Goal: Communication & Community: Answer question/provide support

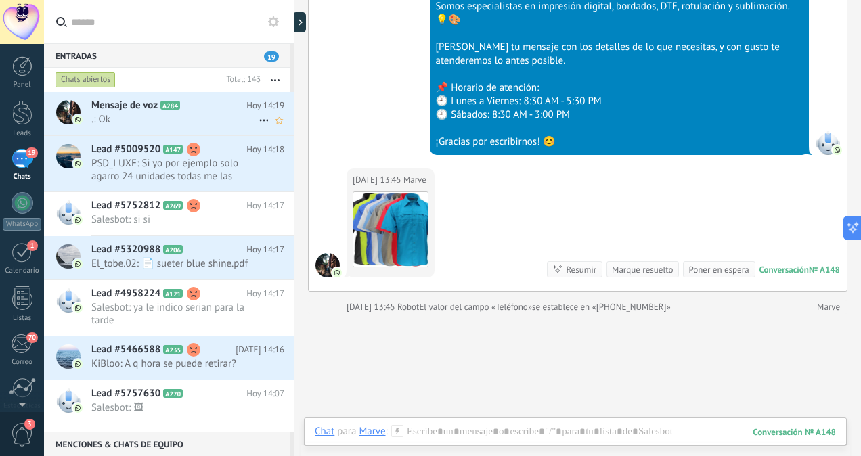
click at [197, 122] on span ".: Ok" at bounding box center [174, 119] width 167 height 13
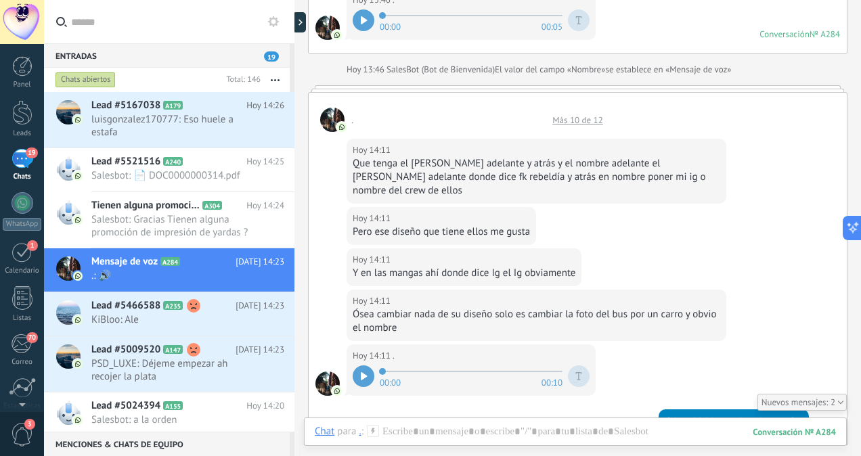
scroll to position [595, 0]
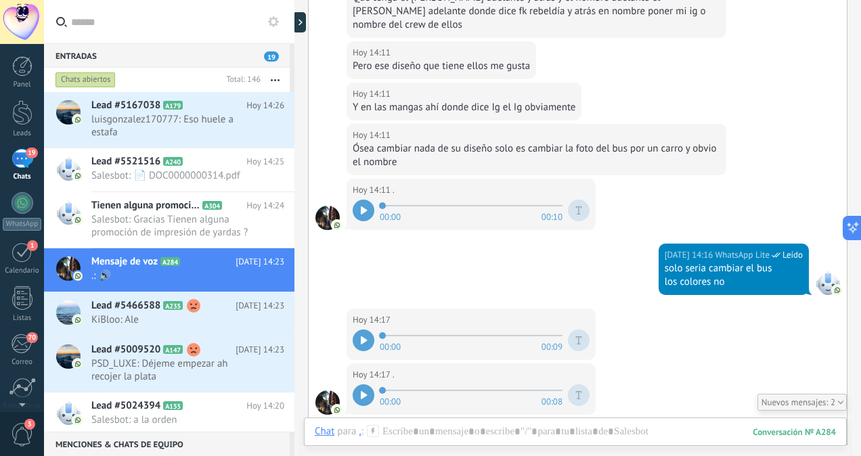
click at [366, 336] on icon at bounding box center [364, 340] width 7 height 8
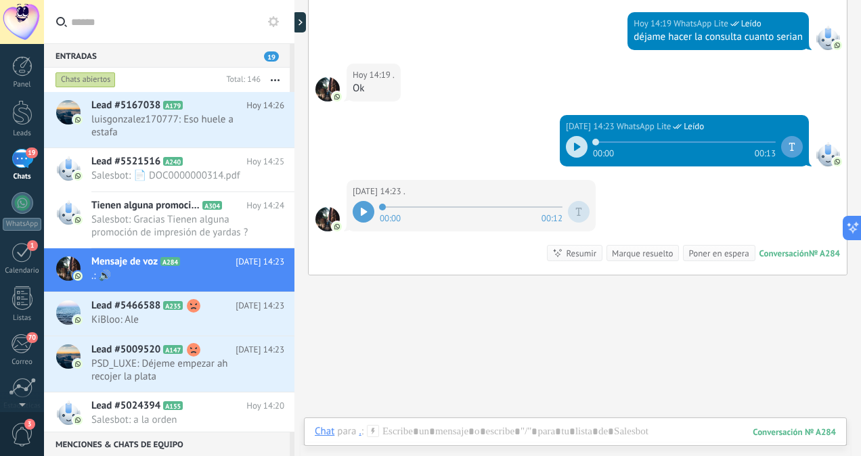
scroll to position [1064, 0]
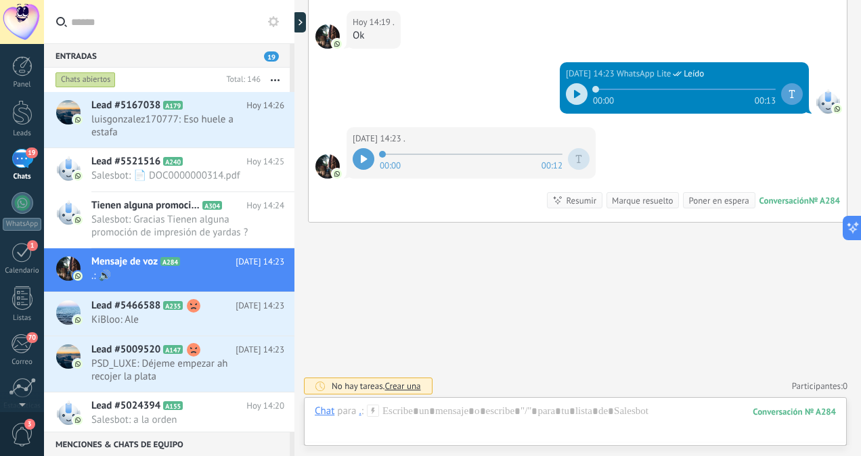
click at [574, 90] on icon at bounding box center [577, 94] width 7 height 8
click at [359, 157] on div at bounding box center [364, 159] width 22 height 22
click at [205, 370] on span "PSD_LUXE: Déjeme empezar ah recojer la plata" at bounding box center [174, 370] width 167 height 26
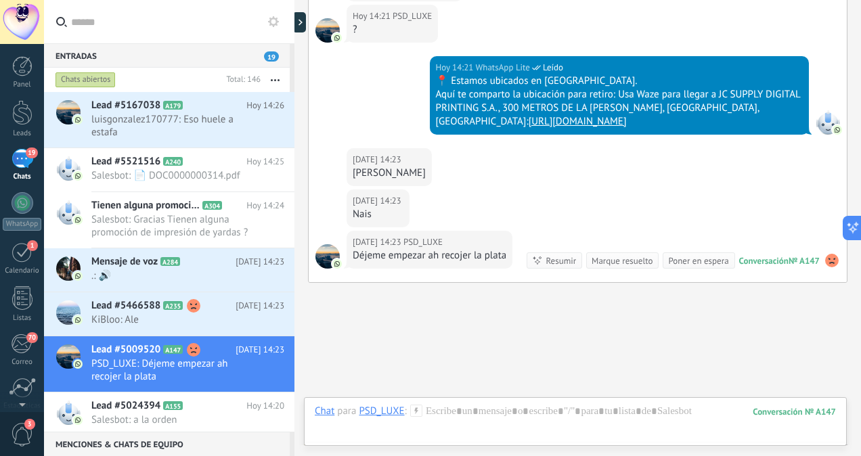
scroll to position [2658, 0]
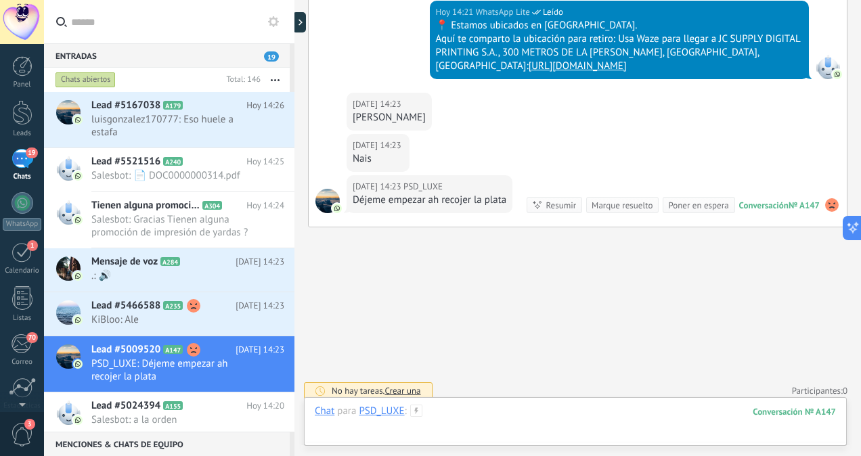
click at [539, 405] on div at bounding box center [575, 425] width 521 height 41
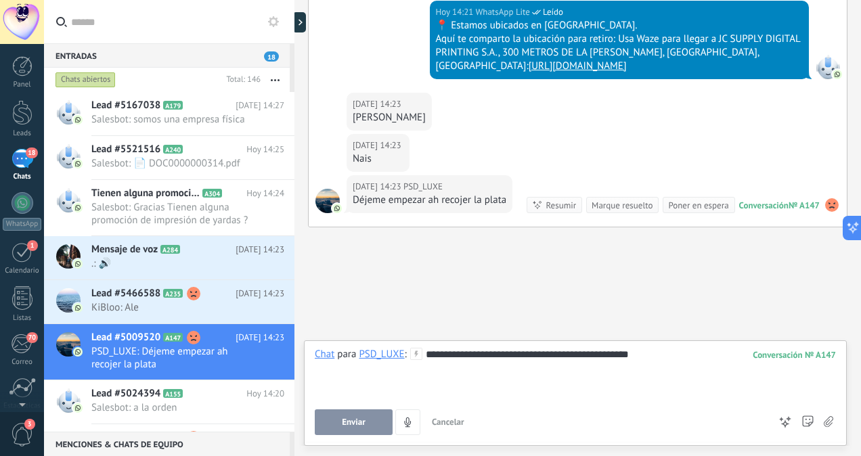
click at [361, 427] on span "Enviar" at bounding box center [354, 422] width 24 height 9
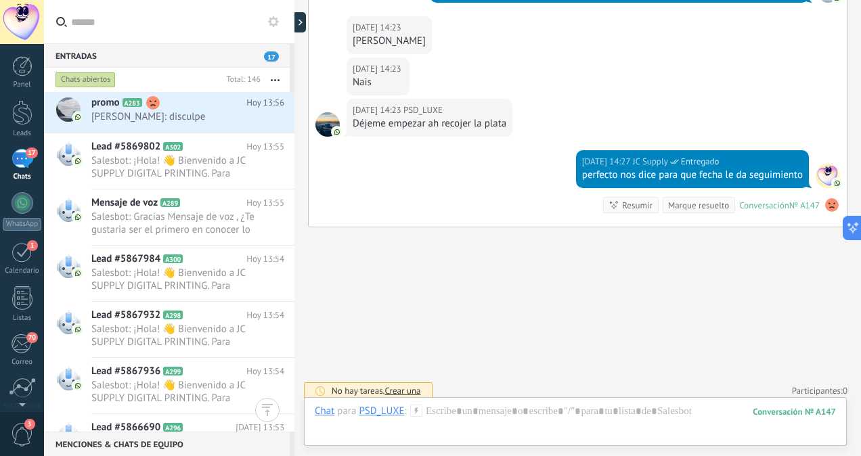
scroll to position [943, 0]
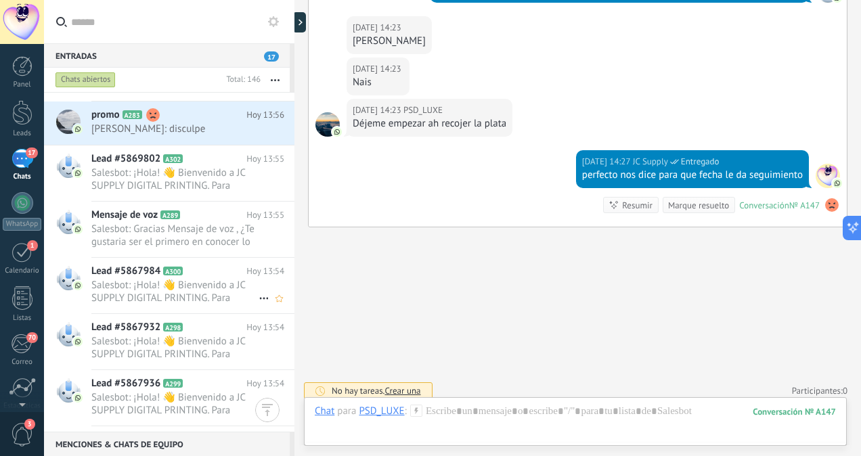
click at [189, 294] on span "Salesbot: ¡Hola! 👋 Bienvenido a JC SUPPLY DIGITAL PRINTING. Para brindarte una …" at bounding box center [174, 292] width 167 height 26
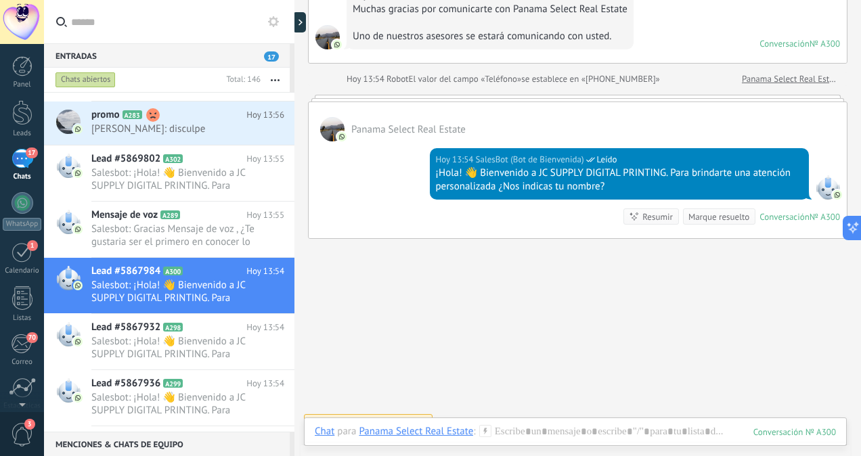
scroll to position [142, 0]
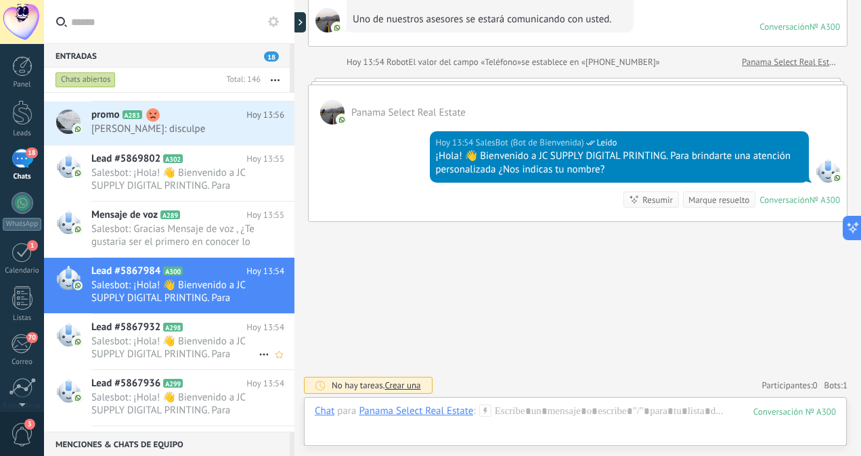
click at [189, 343] on span "Salesbot: ¡Hola! 👋 Bienvenido a JC SUPPLY DIGITAL PRINTING. Para brindarte una …" at bounding box center [174, 348] width 167 height 26
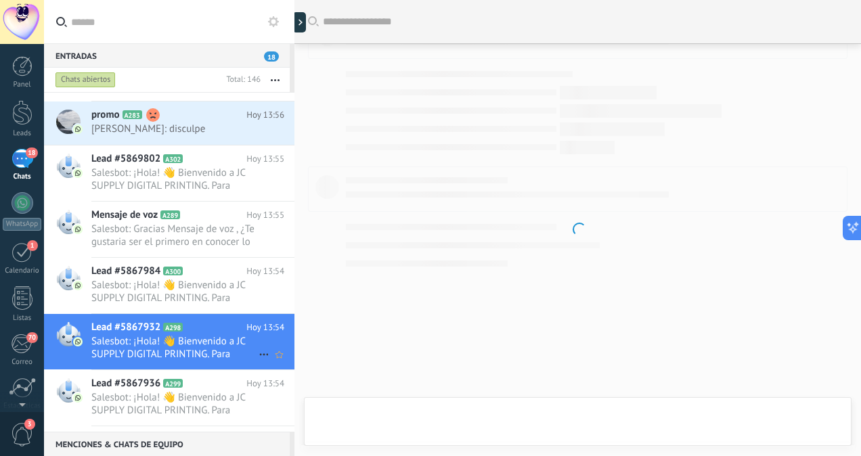
scroll to position [360, 0]
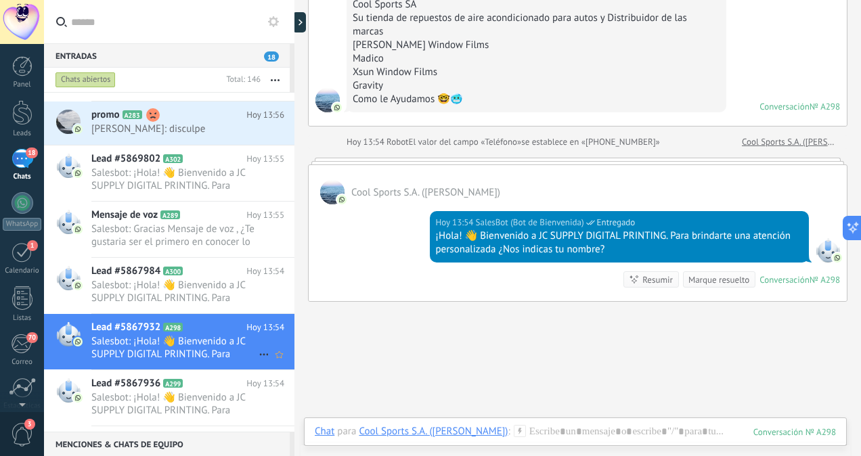
click at [189, 343] on span "Salesbot: ¡Hola! 👋 Bienvenido a JC SUPPLY DIGITAL PRINTING. Para brindarte una …" at bounding box center [174, 348] width 167 height 26
click at [204, 397] on span "Salesbot: ¡Hola! 👋 Bienvenido a JC SUPPLY DIGITAL PRINTING. Para brindarte una …" at bounding box center [174, 404] width 167 height 26
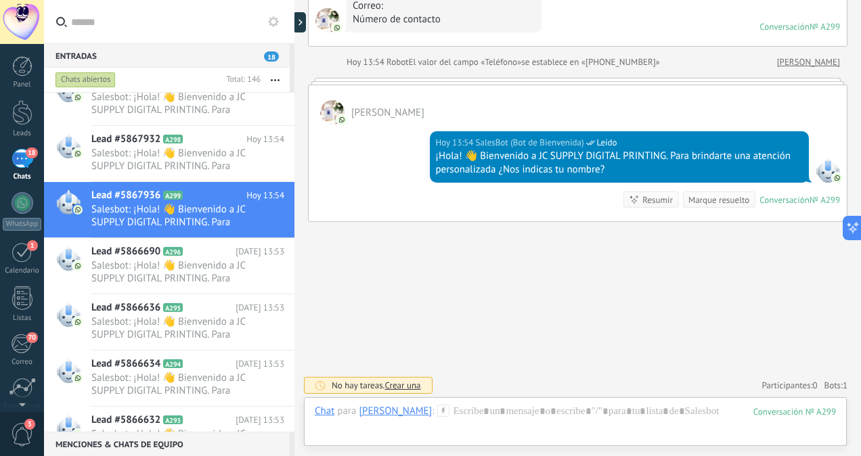
scroll to position [1147, 0]
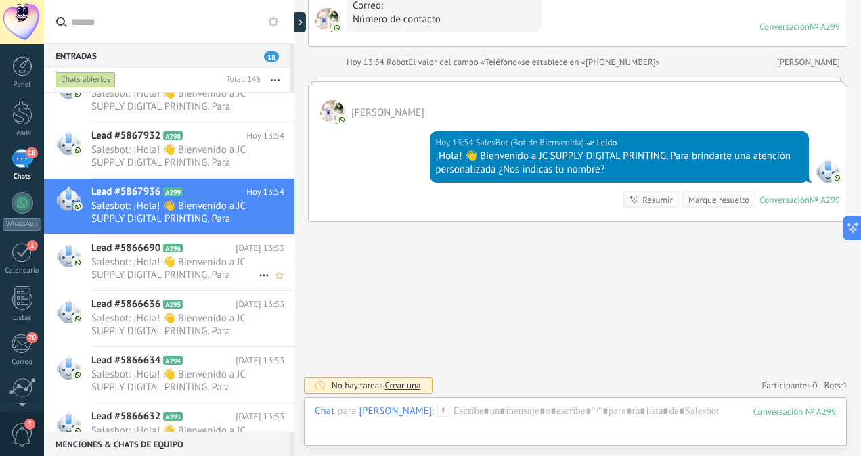
click at [173, 259] on span "Salesbot: ¡Hola! 👋 Bienvenido a JC SUPPLY DIGITAL PRINTING. Para brindarte una …" at bounding box center [174, 269] width 167 height 26
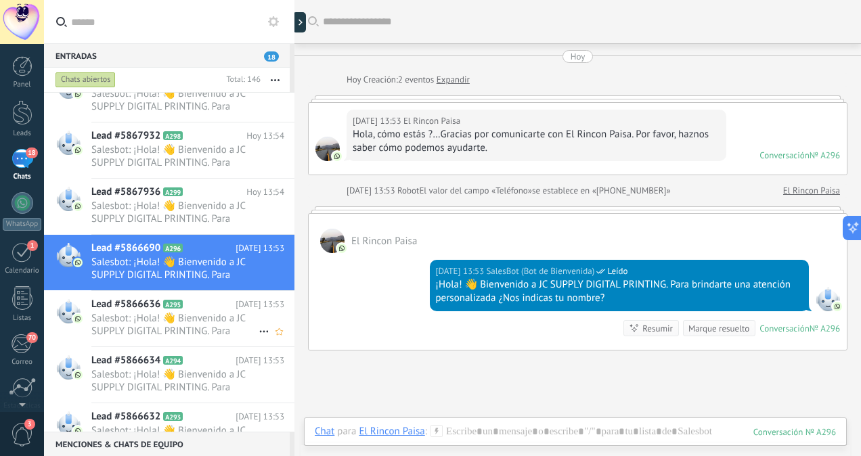
click at [162, 315] on span "Salesbot: ¡Hola! 👋 Bienvenido a JC SUPPLY DIGITAL PRINTING. Para brindarte una …" at bounding box center [174, 325] width 167 height 26
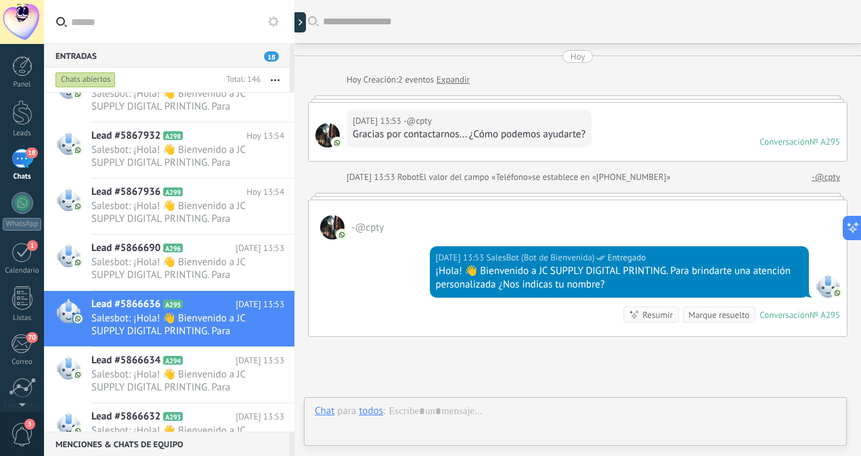
scroll to position [35, 0]
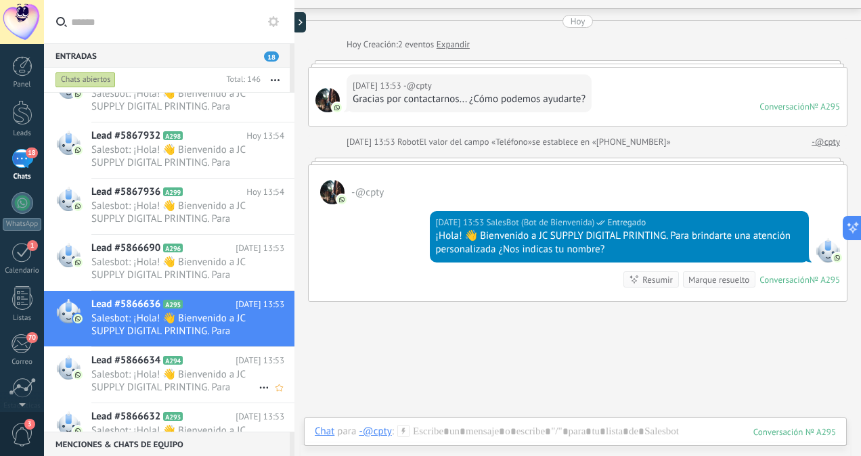
click at [179, 387] on span "Salesbot: ¡Hola! 👋 Bienvenido a JC SUPPLY DIGITAL PRINTING. Para brindarte una …" at bounding box center [174, 381] width 167 height 26
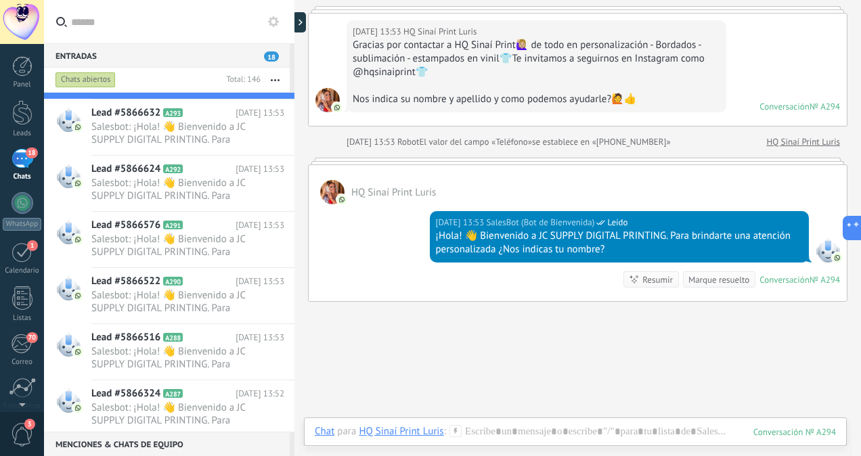
scroll to position [1477, 0]
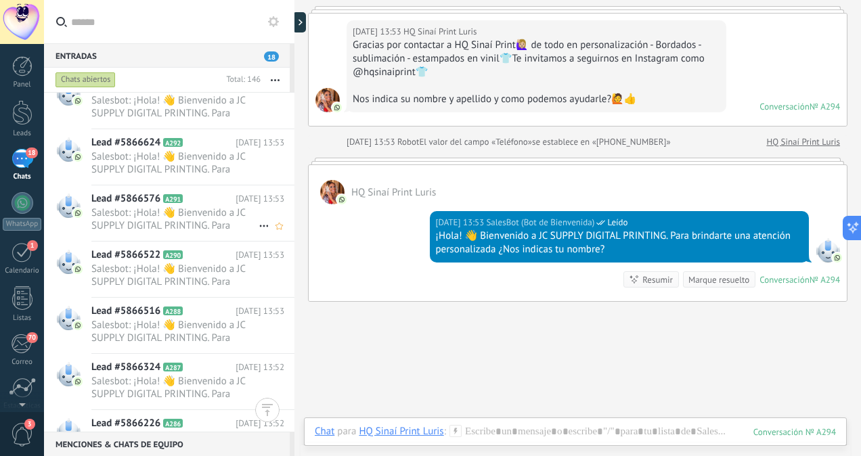
click at [229, 213] on span "Salesbot: ¡Hola! 👋 Bienvenido a JC SUPPLY DIGITAL PRINTING. Para brindarte una …" at bounding box center [174, 219] width 167 height 26
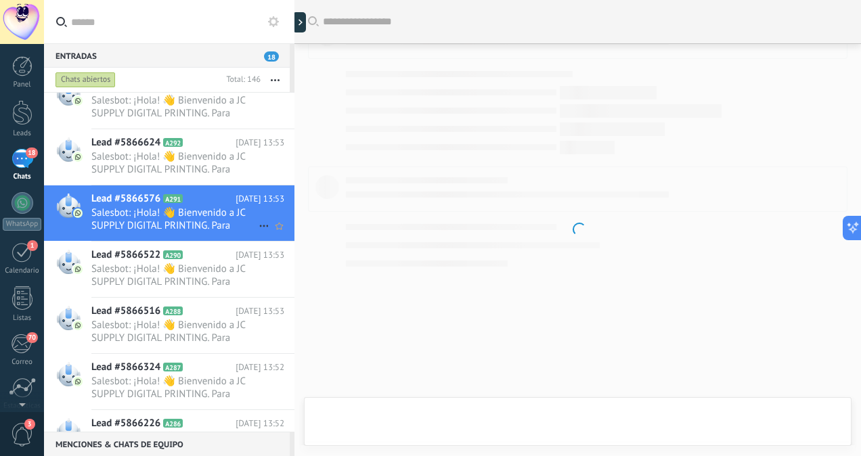
scroll to position [360, 0]
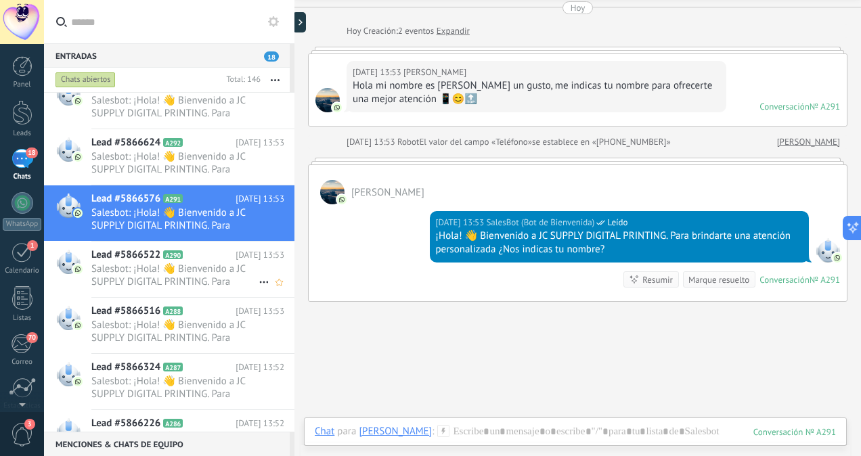
click at [162, 271] on span "Salesbot: ¡Hola! 👋 Bienvenido a JC SUPPLY DIGITAL PRINTING. Para brindarte una …" at bounding box center [174, 276] width 167 height 26
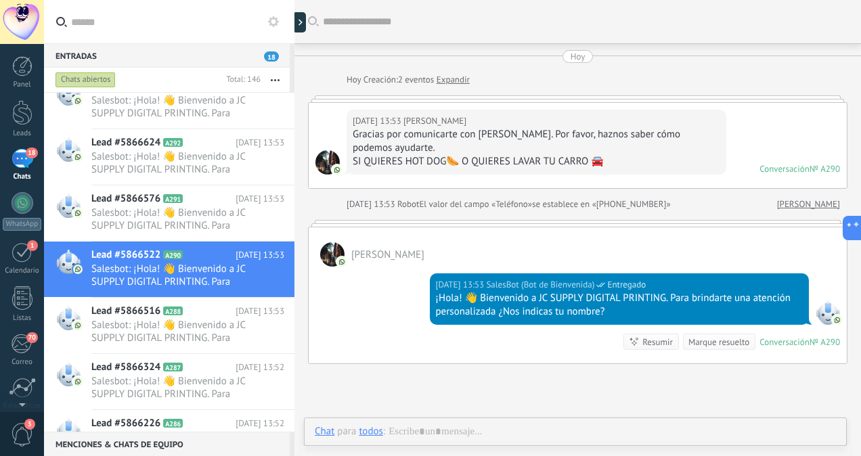
scroll to position [62, 0]
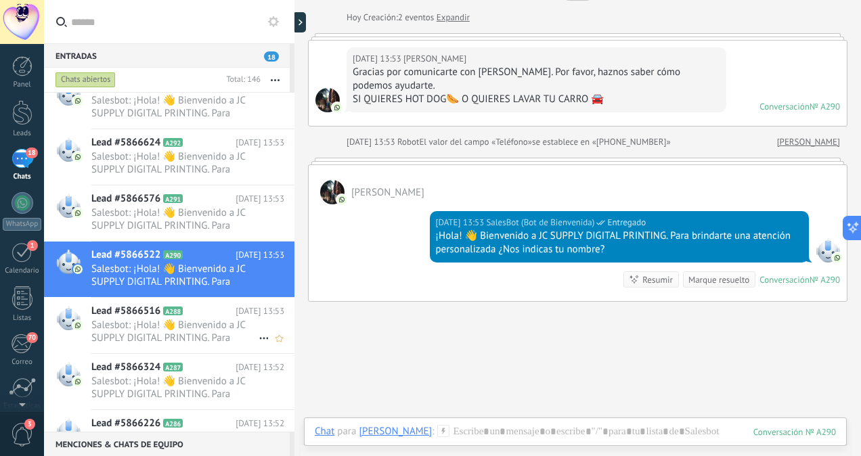
click at [213, 336] on span "Salesbot: ¡Hola! 👋 Bienvenido a JC SUPPLY DIGITAL PRINTING. Para brindarte una …" at bounding box center [174, 332] width 167 height 26
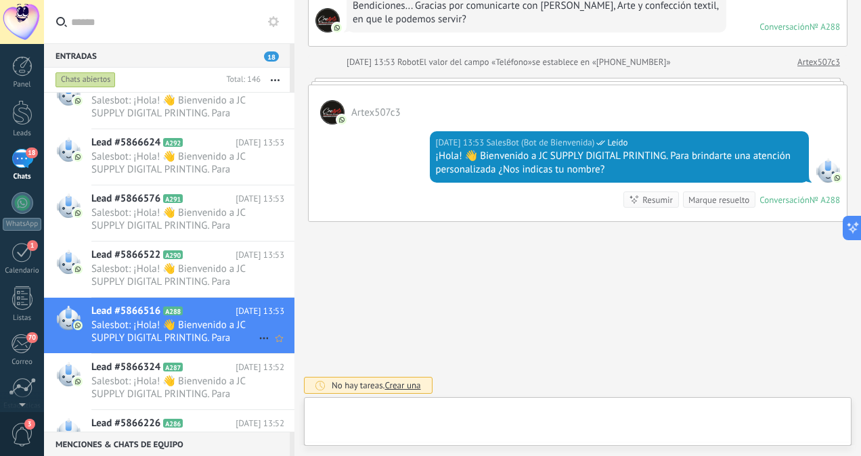
scroll to position [360, 0]
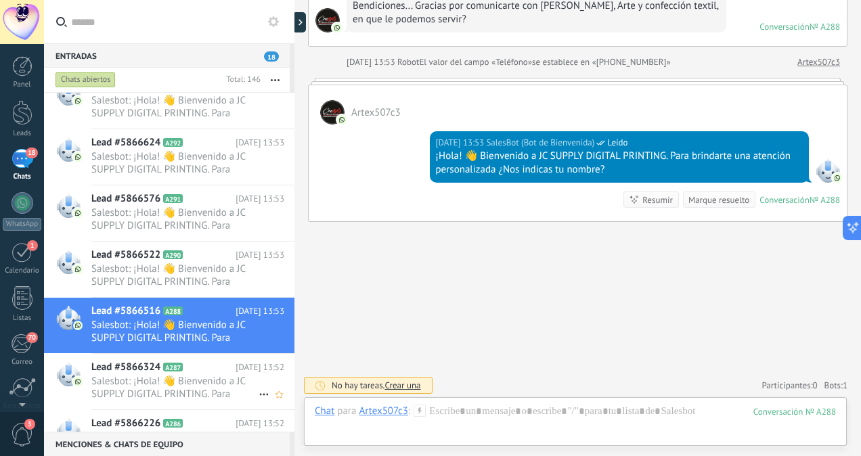
click at [148, 387] on span "Salesbot: ¡Hola! 👋 Bienvenido a JC SUPPLY DIGITAL PRINTING. Para brindarte una …" at bounding box center [174, 388] width 167 height 26
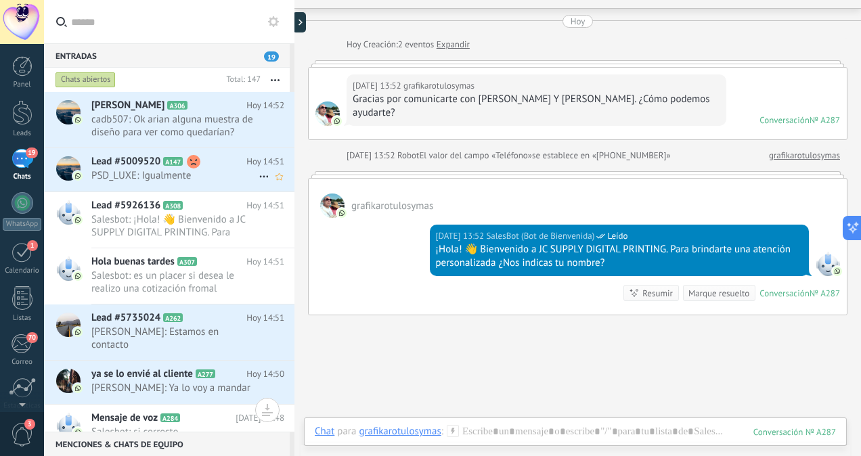
click at [204, 168] on h2 "Lead #5009520 A147" at bounding box center [168, 162] width 155 height 14
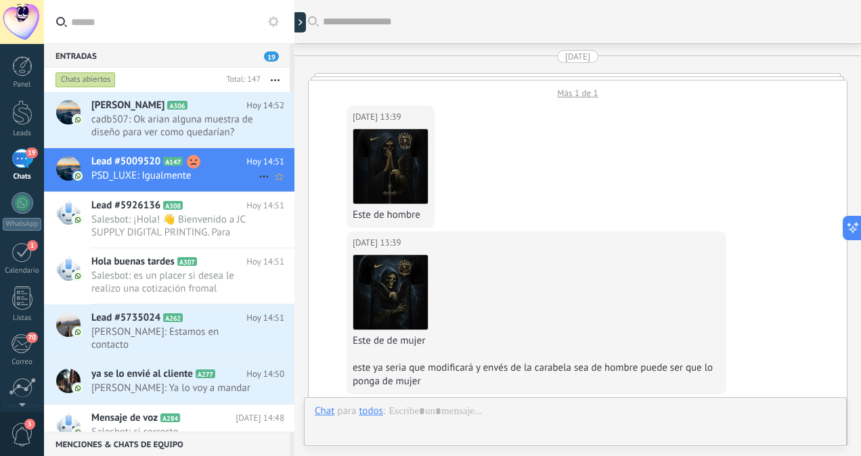
scroll to position [2508, 0]
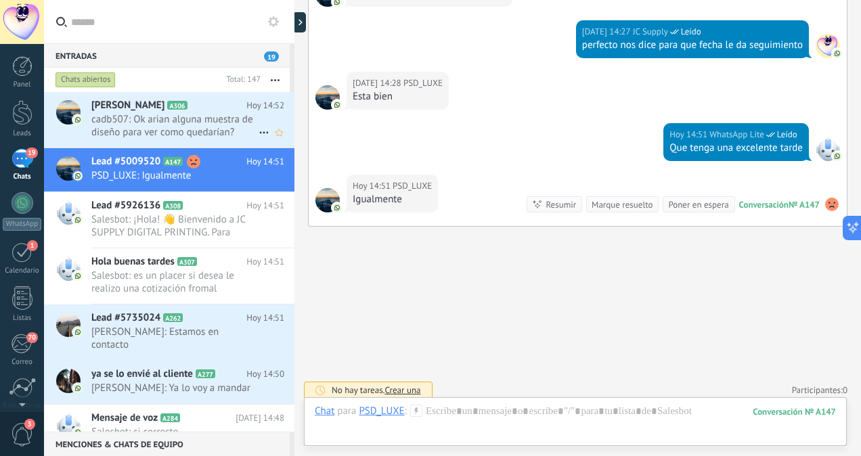
click at [198, 124] on span "cadb507: Ok arian alguna muestra de diseño para ver como quedarían?" at bounding box center [174, 126] width 167 height 26
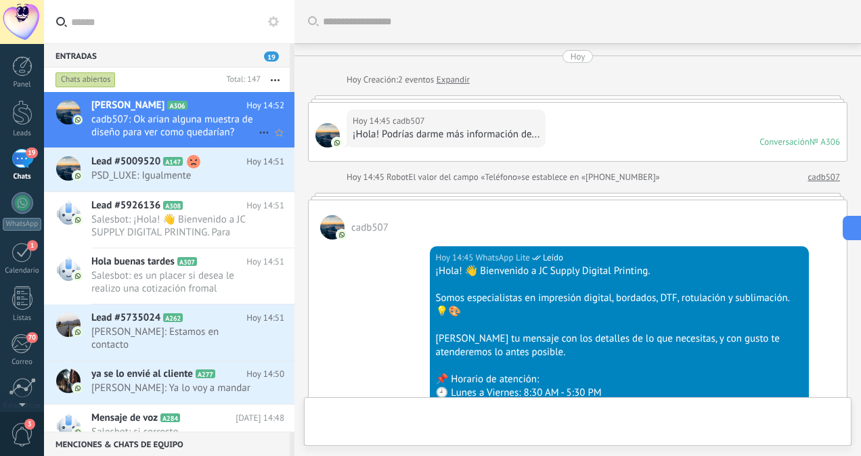
scroll to position [1165, 0]
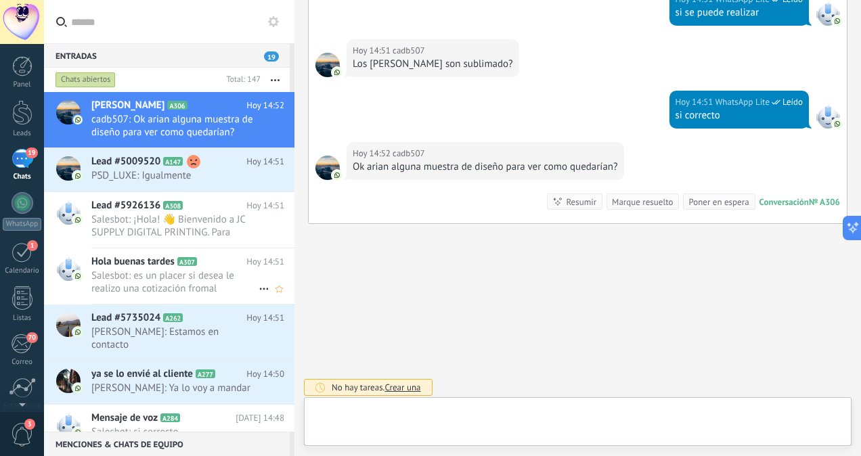
click at [232, 269] on span "Salesbot: es un placer si desea le realizo una cotización fromal" at bounding box center [174, 282] width 167 height 26
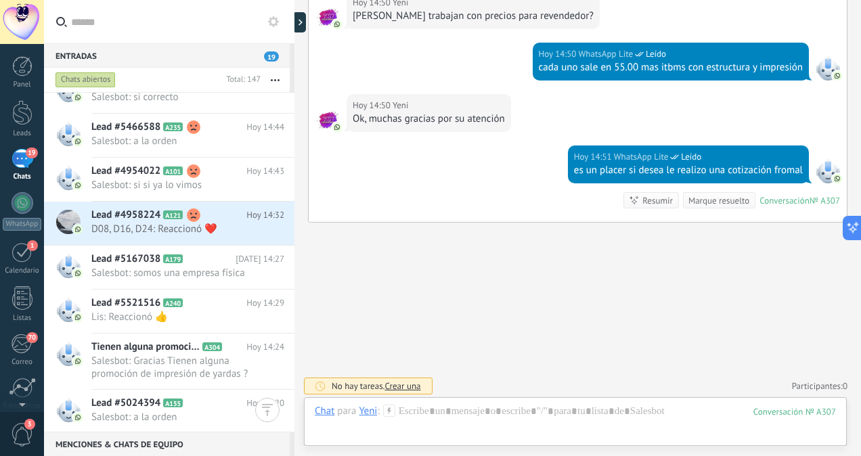
scroll to position [365, 0]
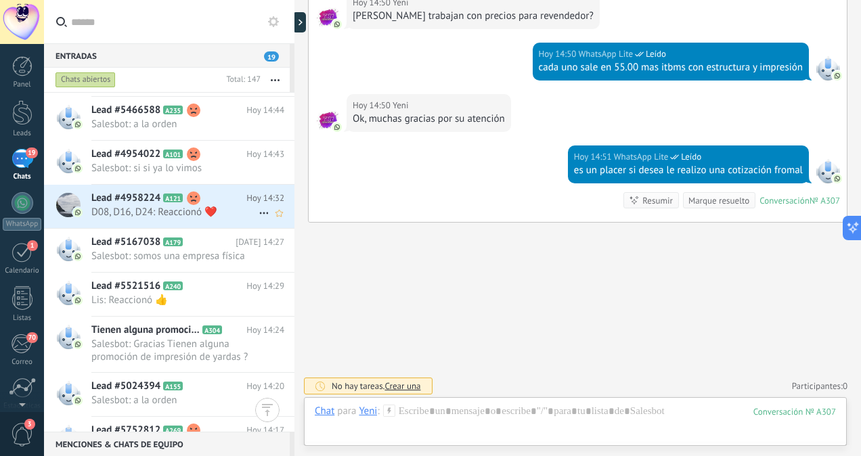
click at [225, 205] on div "Lead #4958224 A121 [DATE] 14:32 D08, D16, D24: Reaccionó ❤️" at bounding box center [192, 206] width 203 height 43
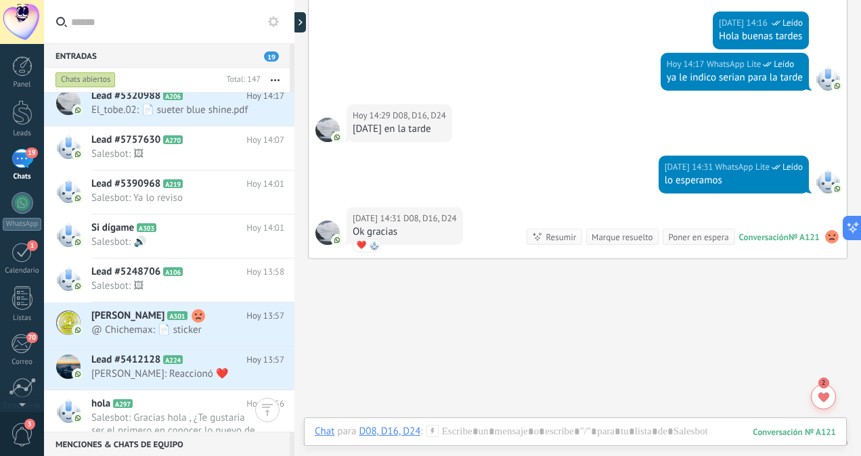
scroll to position [807, 0]
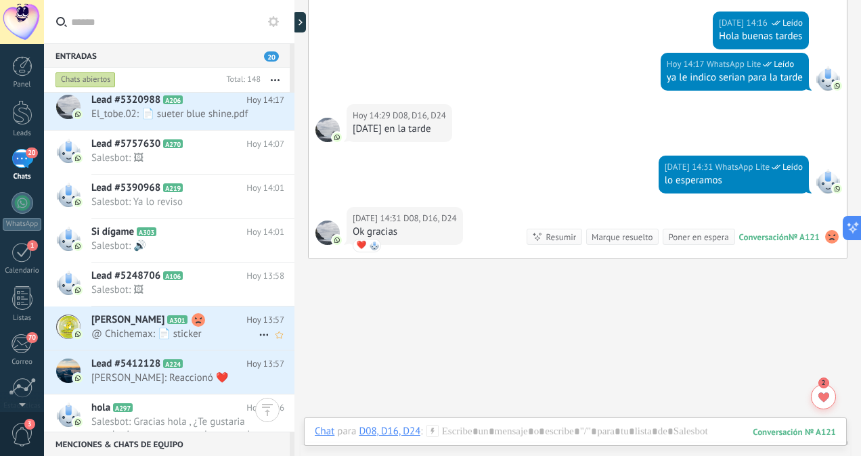
click at [204, 332] on span "@ Chichemax: 📄 sticker" at bounding box center [174, 334] width 167 height 13
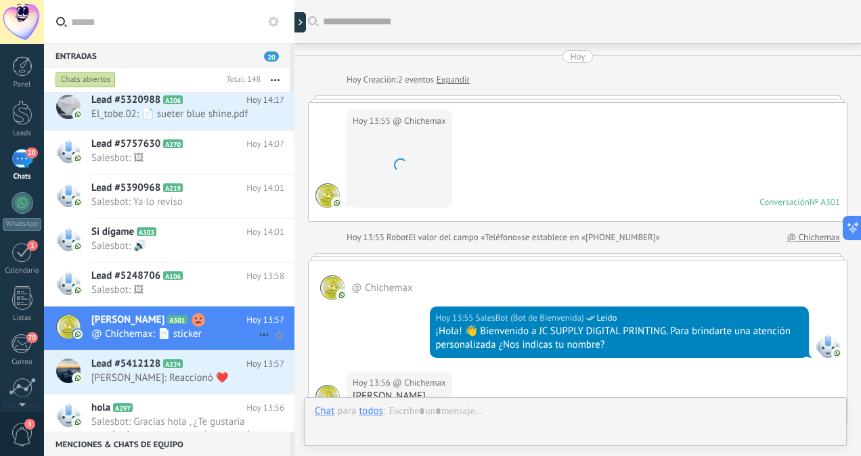
scroll to position [476, 0]
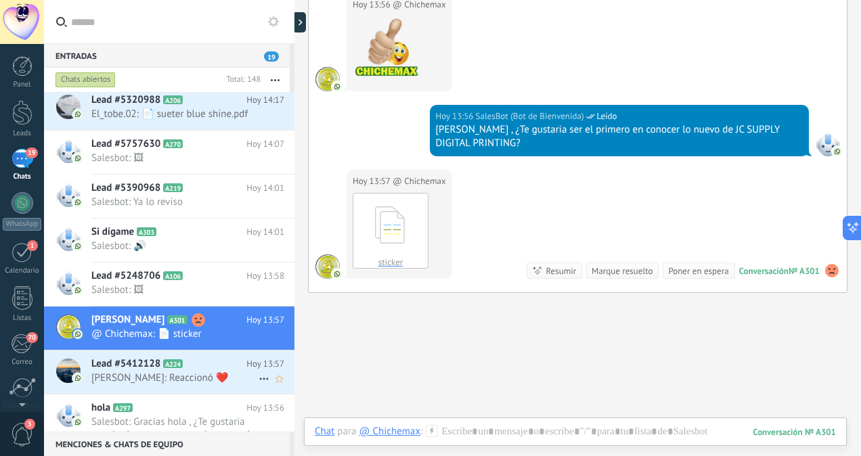
click at [211, 368] on div "Lead #5412128 A224 [DATE] 13:57 [PERSON_NAME]: Reaccionó ❤️" at bounding box center [192, 372] width 203 height 43
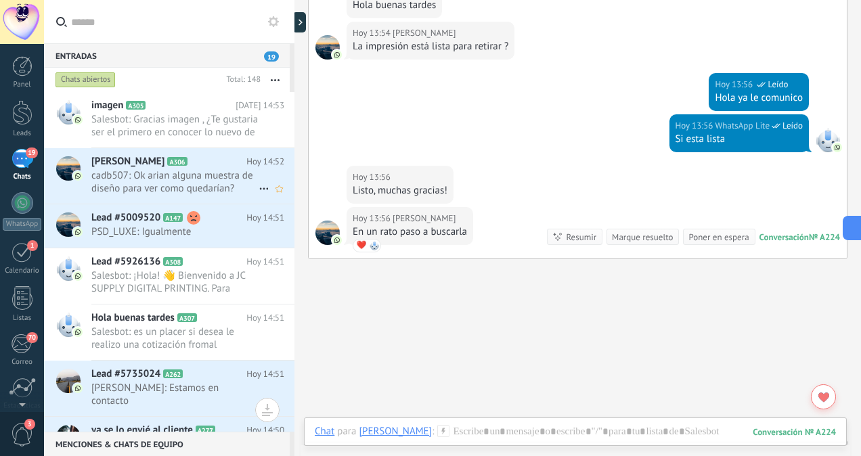
click at [208, 173] on span "cadb507: Ok arian alguna muestra de diseño para ver como quedarían?" at bounding box center [174, 182] width 167 height 26
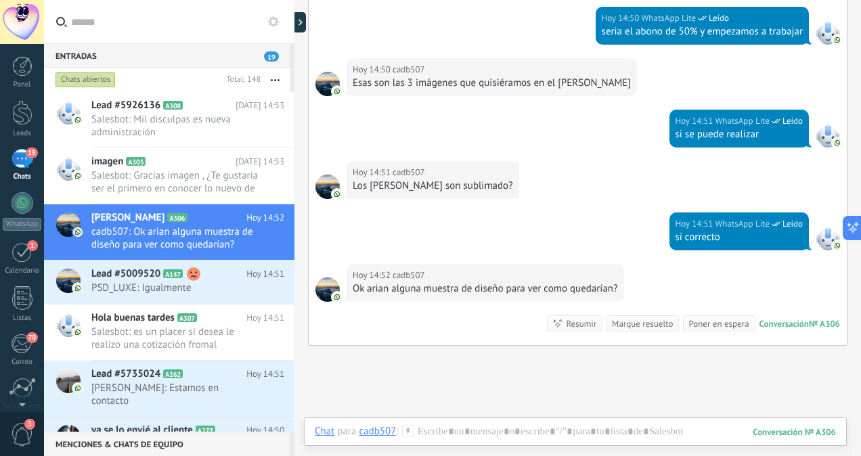
scroll to position [1058, 0]
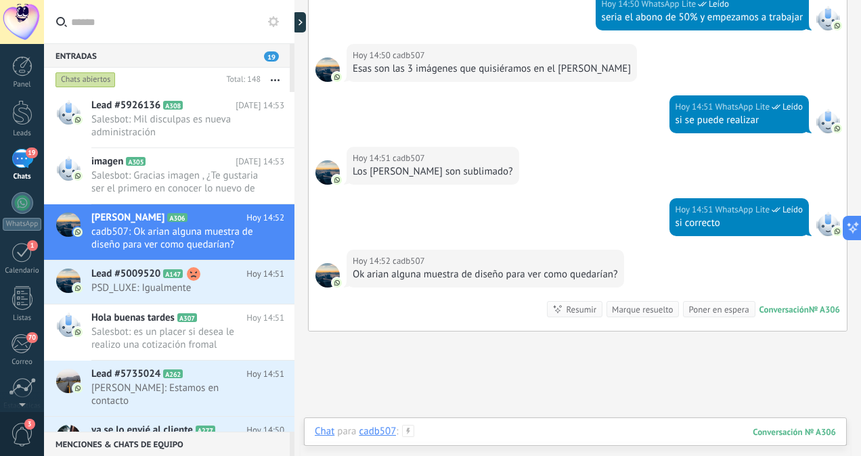
click at [534, 427] on div at bounding box center [575, 445] width 521 height 41
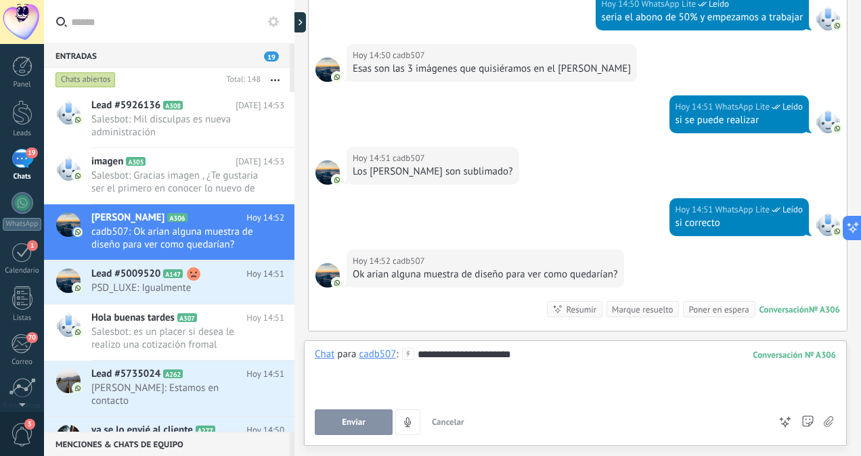
click at [353, 429] on button "Enviar" at bounding box center [354, 422] width 78 height 26
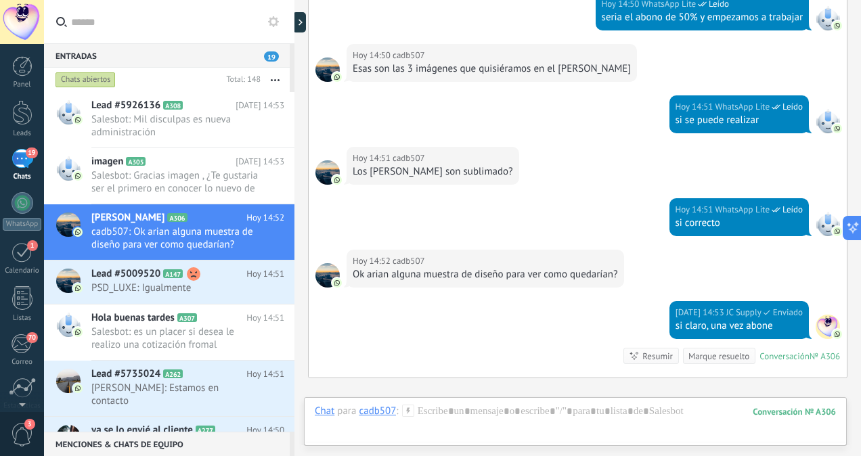
scroll to position [1211, 0]
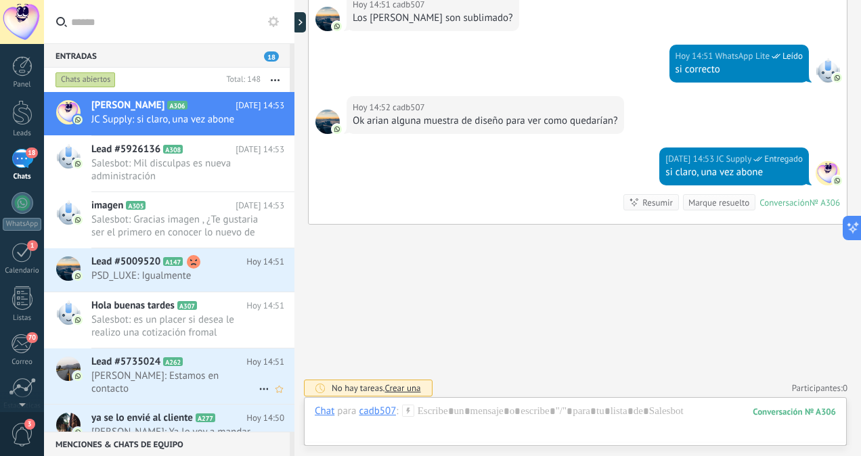
click at [184, 367] on h2 "Lead #5735024 A262" at bounding box center [168, 362] width 155 height 14
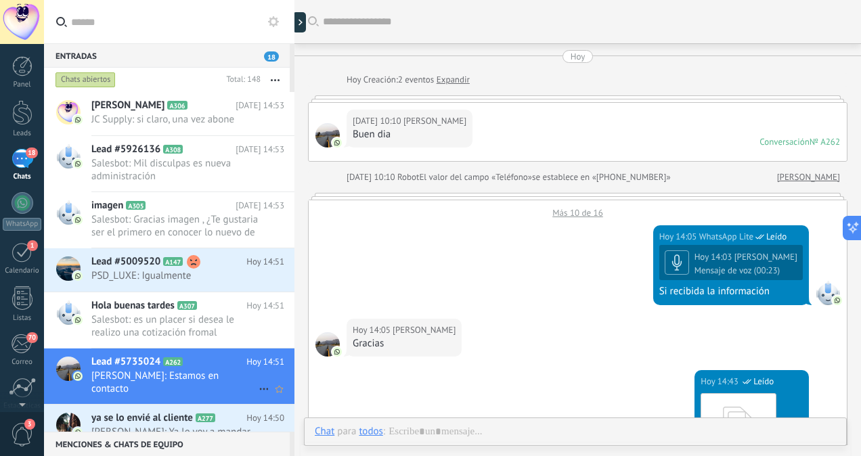
scroll to position [820, 0]
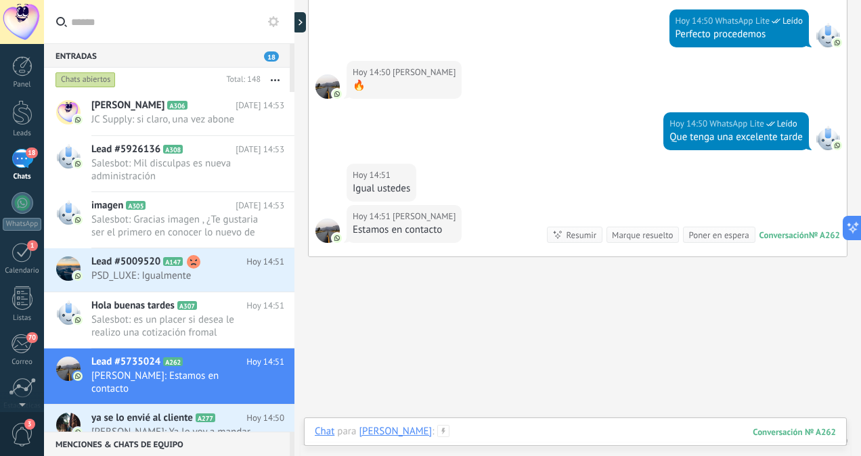
click at [478, 428] on div at bounding box center [575, 445] width 521 height 41
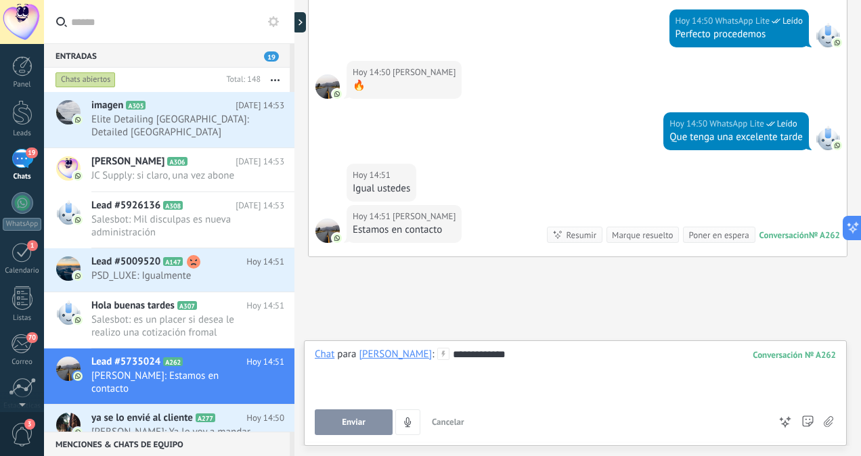
click at [360, 422] on span "Enviar" at bounding box center [354, 422] width 24 height 9
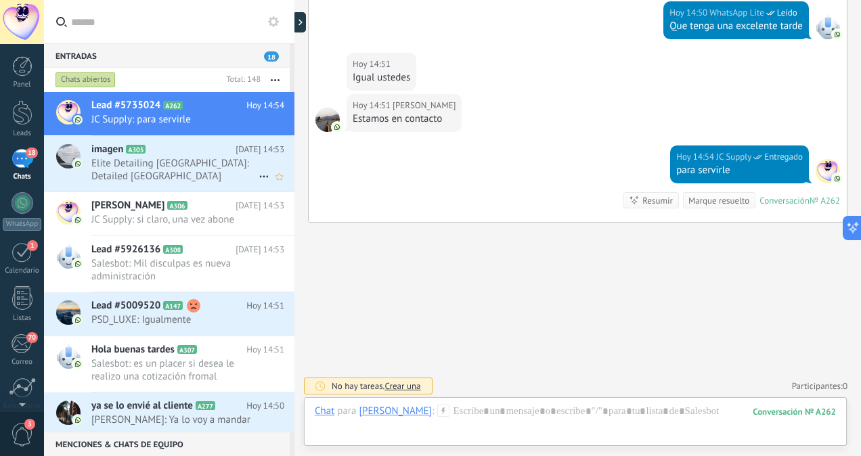
click at [210, 166] on span "Elite Detailing [GEOGRAPHIC_DATA]: Detailed [GEOGRAPHIC_DATA]" at bounding box center [174, 170] width 167 height 26
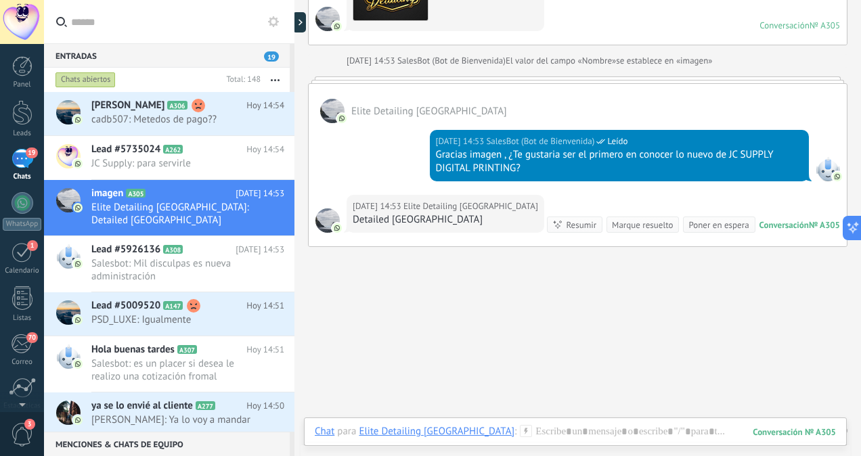
scroll to position [771, 0]
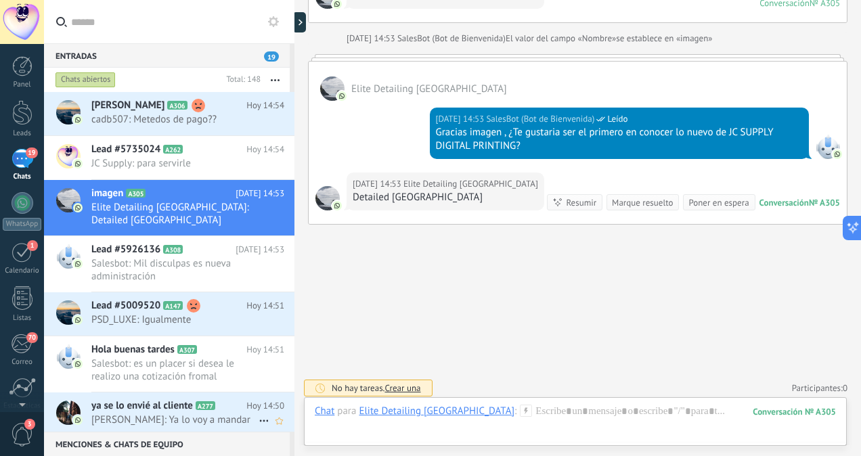
click at [215, 421] on span "[PERSON_NAME]: Ya lo voy a mandar" at bounding box center [174, 420] width 167 height 13
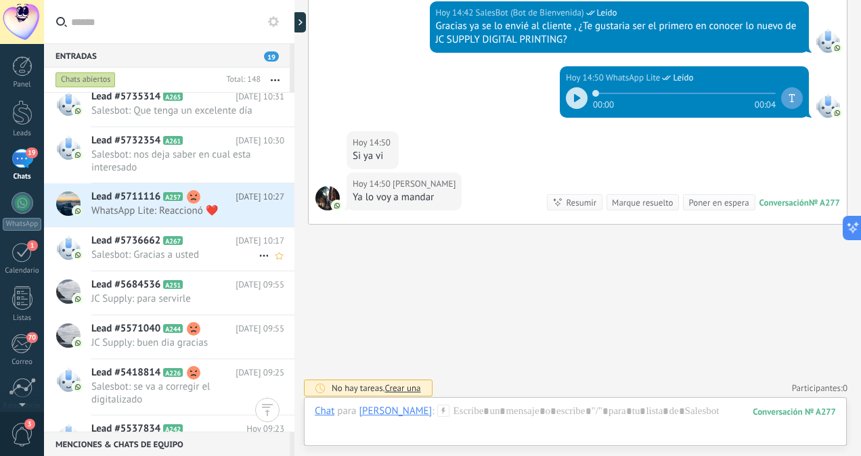
scroll to position [3351, 0]
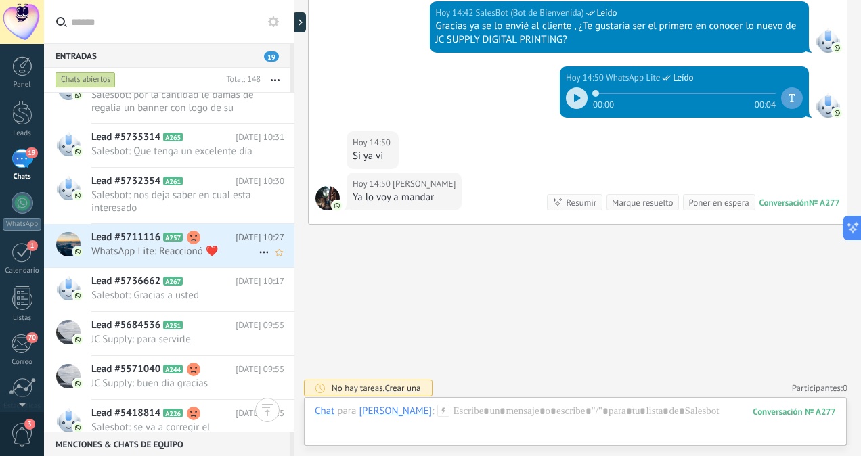
click at [209, 254] on span "WhatsApp Lite: Reaccionó ❤️" at bounding box center [174, 251] width 167 height 13
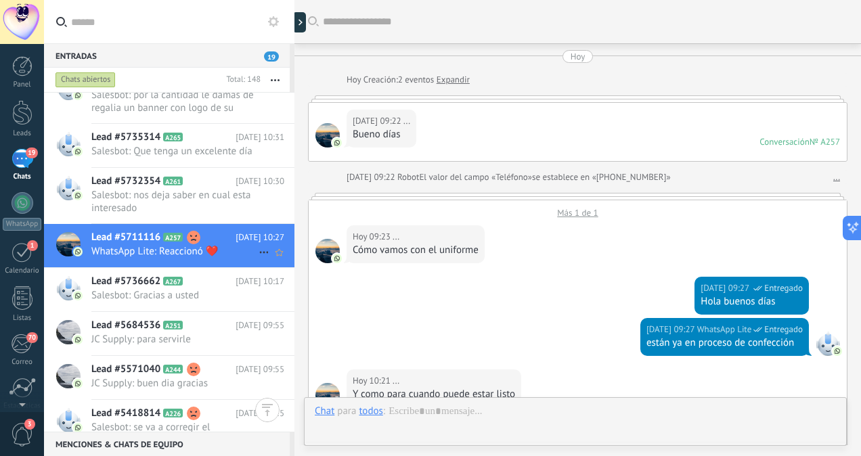
scroll to position [494, 0]
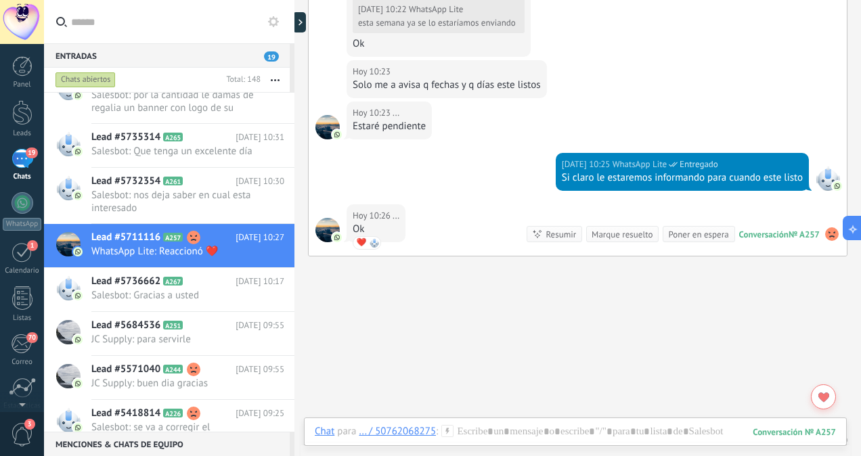
click at [825, 231] on use at bounding box center [832, 234] width 14 height 14
drag, startPoint x: 825, startPoint y: 231, endPoint x: 836, endPoint y: 275, distance: 45.5
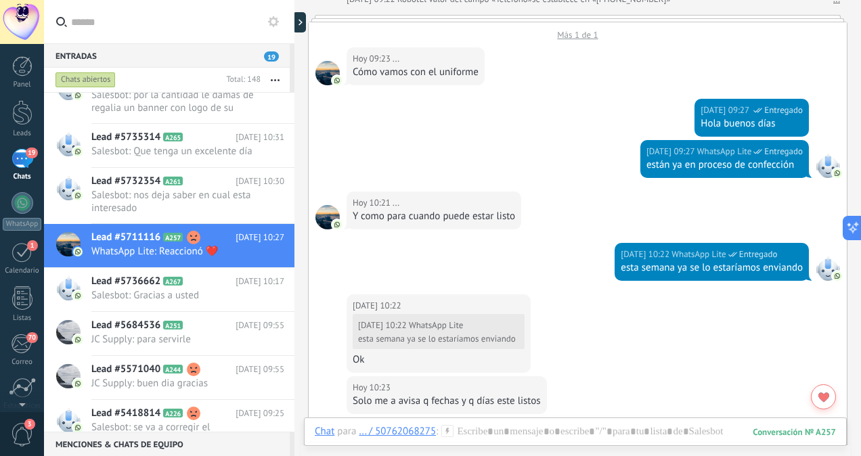
scroll to position [176, 0]
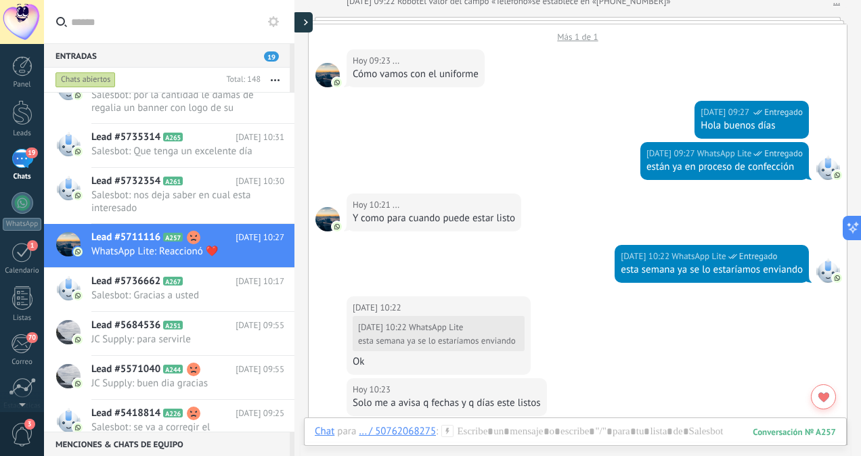
click at [303, 24] on div at bounding box center [302, 22] width 20 height 20
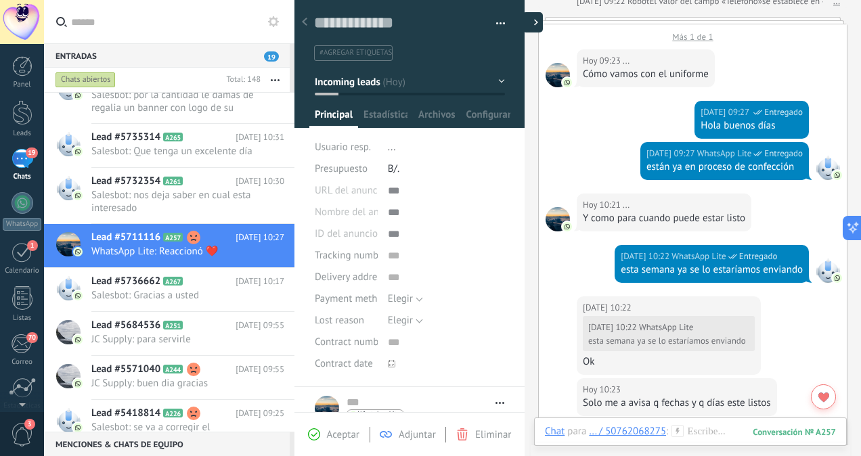
type textarea "**********"
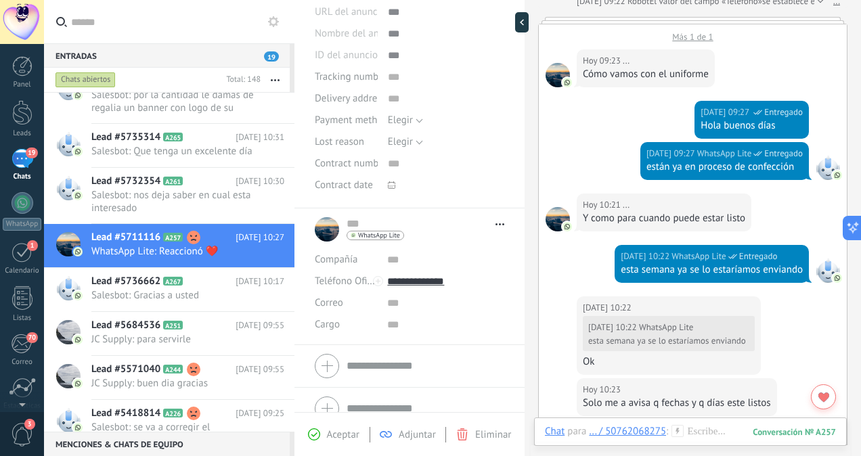
scroll to position [195, 0]
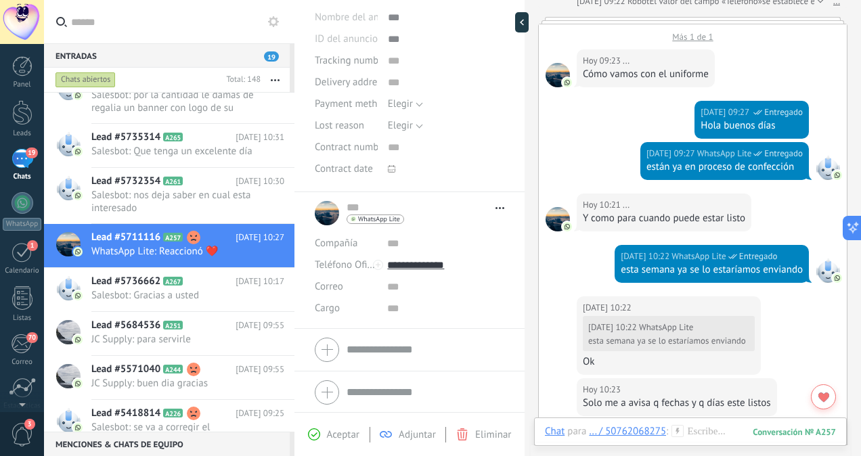
click at [539, 348] on div "[DATE] 10:22 ... [DATE] 10:22 WhatsApp Lite esta semana ya se lo estaríamos env…" at bounding box center [693, 337] width 308 height 82
